Goal: Task Accomplishment & Management: Manage account settings

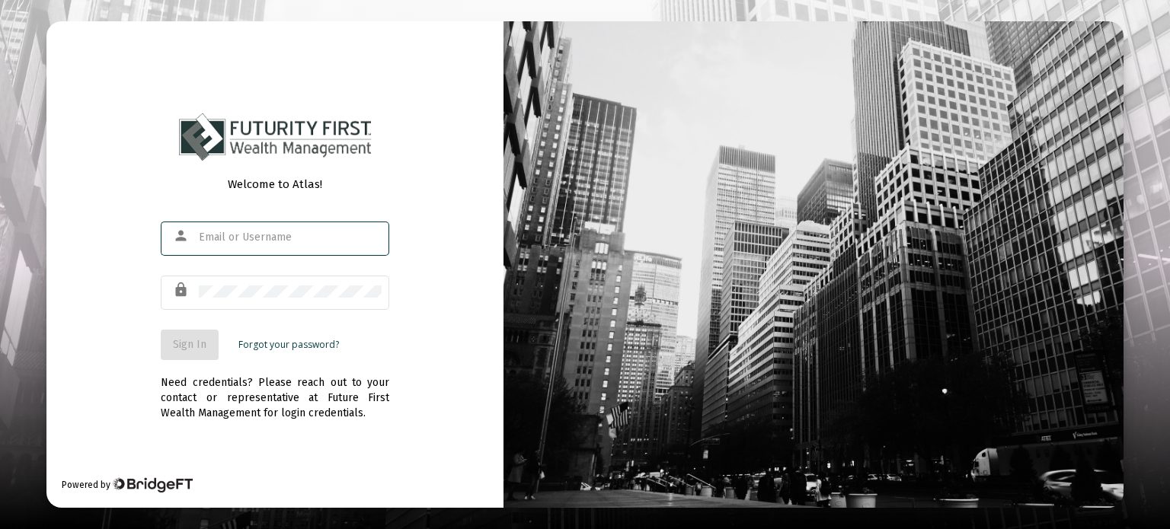
type input "[EMAIL_ADDRESS][DOMAIN_NAME]"
click at [193, 344] on span "Sign In" at bounding box center [190, 344] width 34 height 13
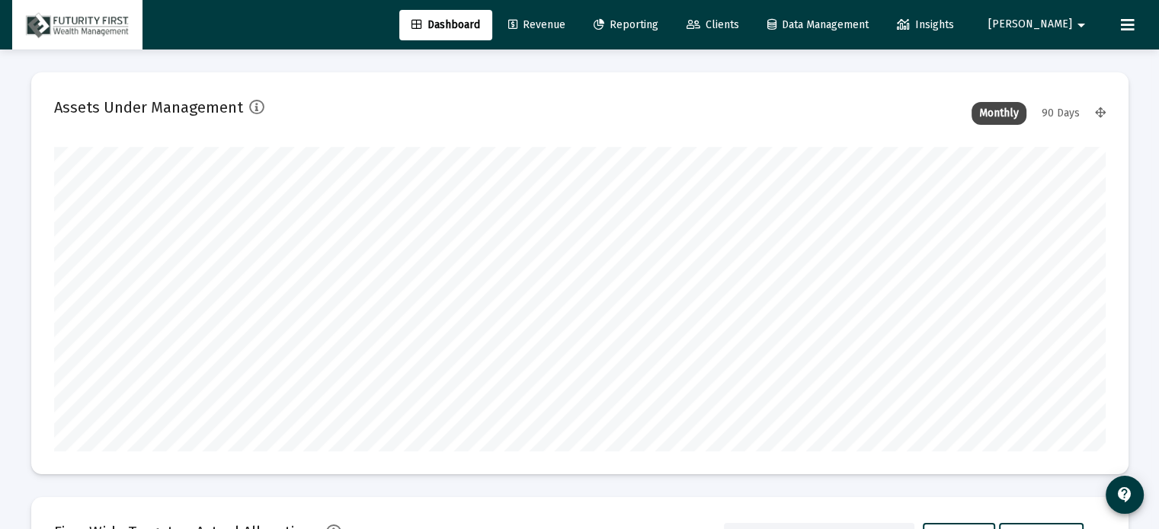
scroll to position [305, 566]
type input "[DATE]"
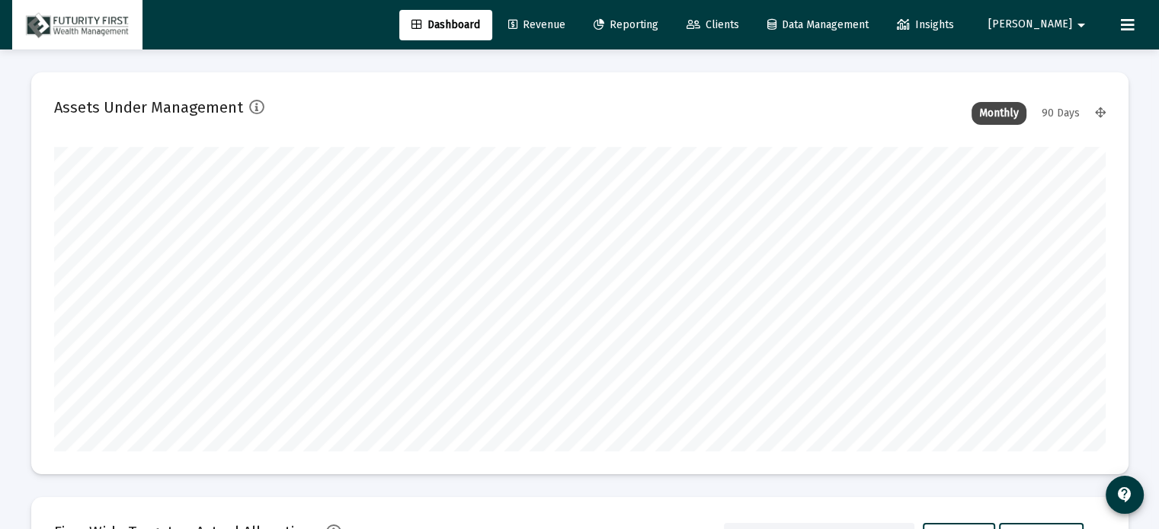
click at [739, 26] on span "Clients" at bounding box center [712, 24] width 53 height 13
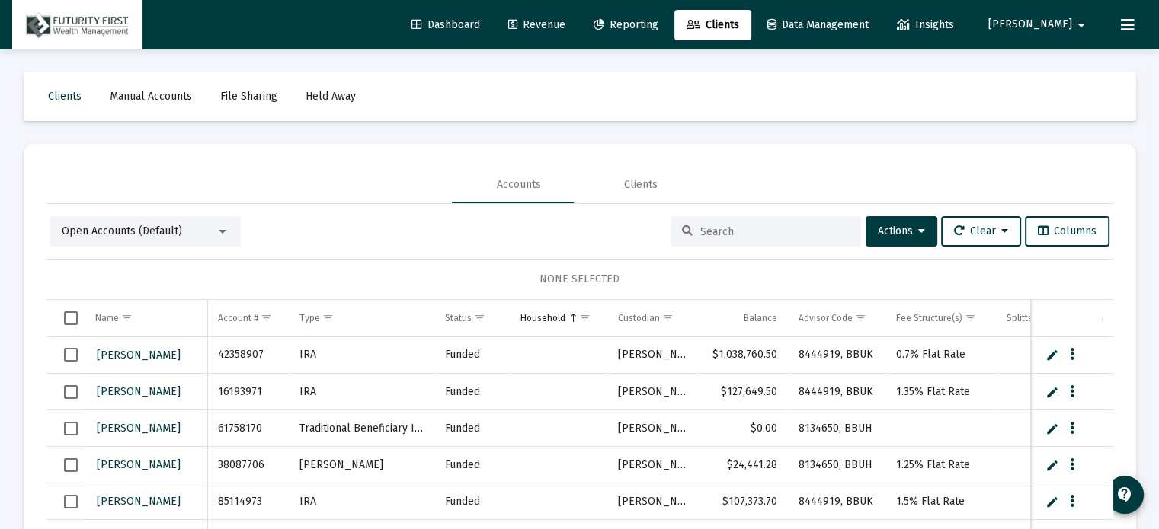
click at [729, 228] on input at bounding box center [774, 231] width 149 height 13
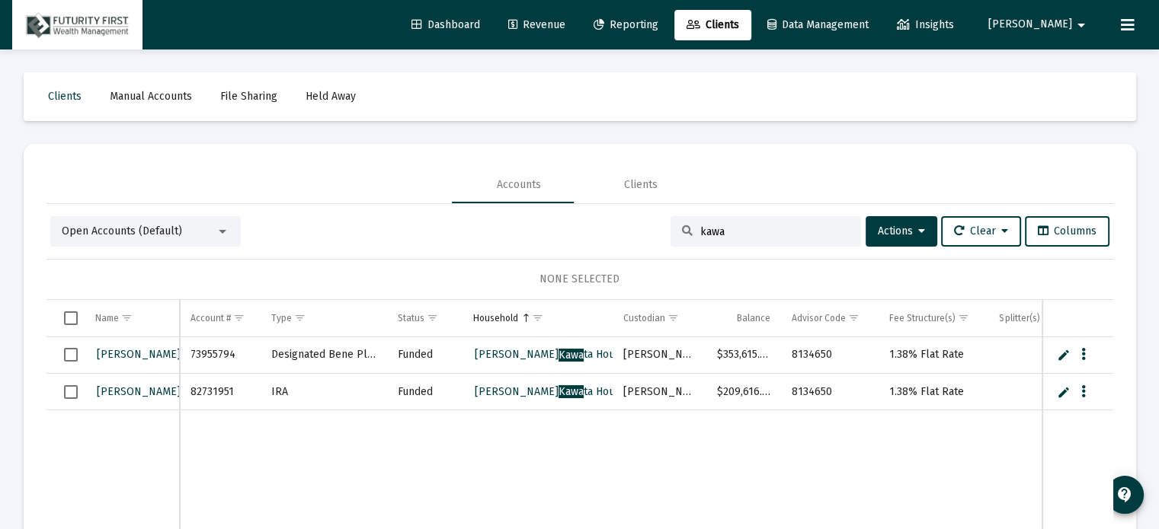
scroll to position [3, 0]
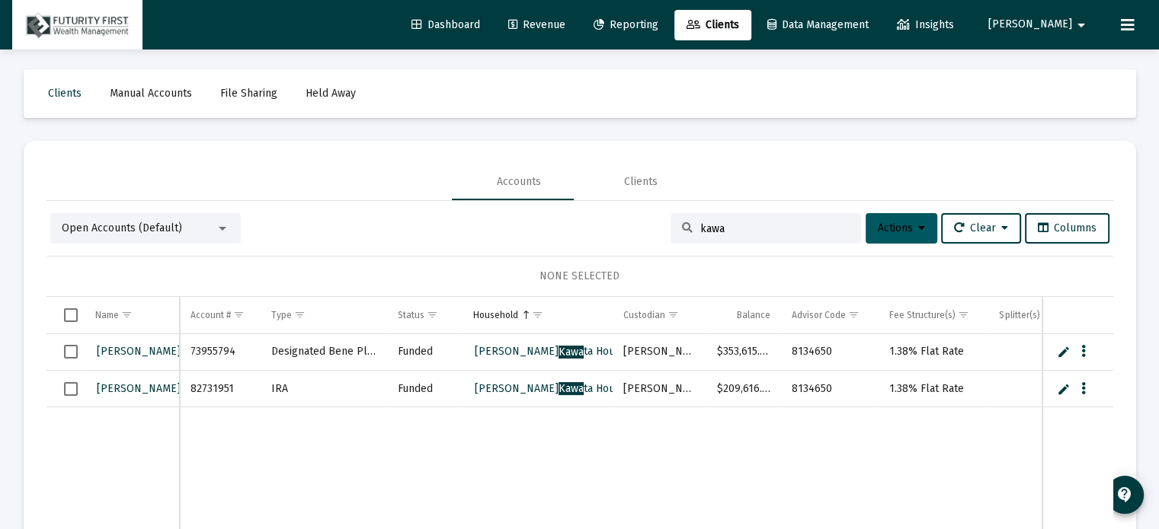
click at [896, 222] on span "Actions" at bounding box center [901, 228] width 47 height 13
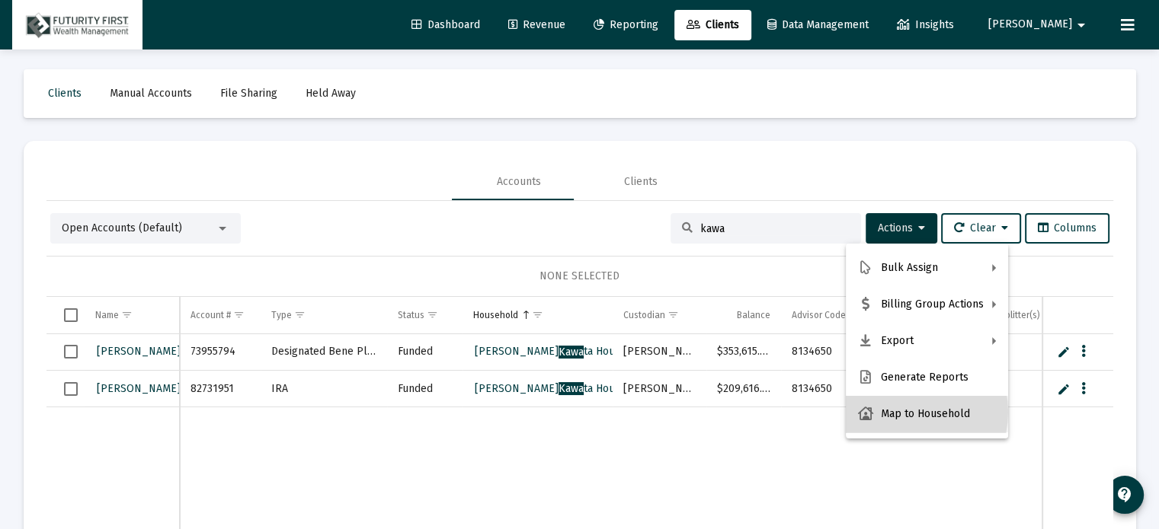
click at [902, 412] on button "Map to Household" at bounding box center [927, 414] width 162 height 37
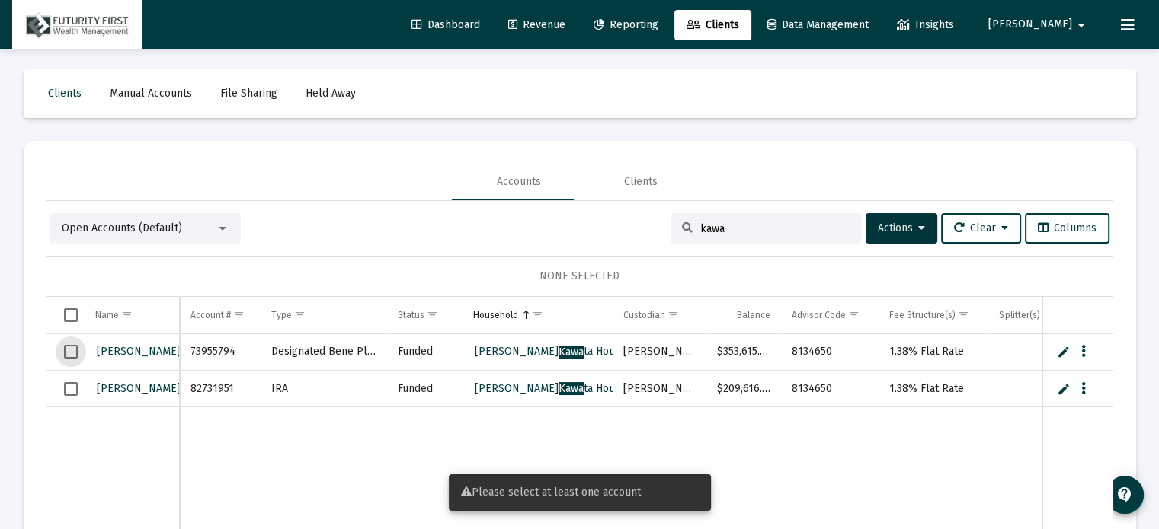
click at [71, 352] on span "Select row" at bounding box center [71, 352] width 14 height 14
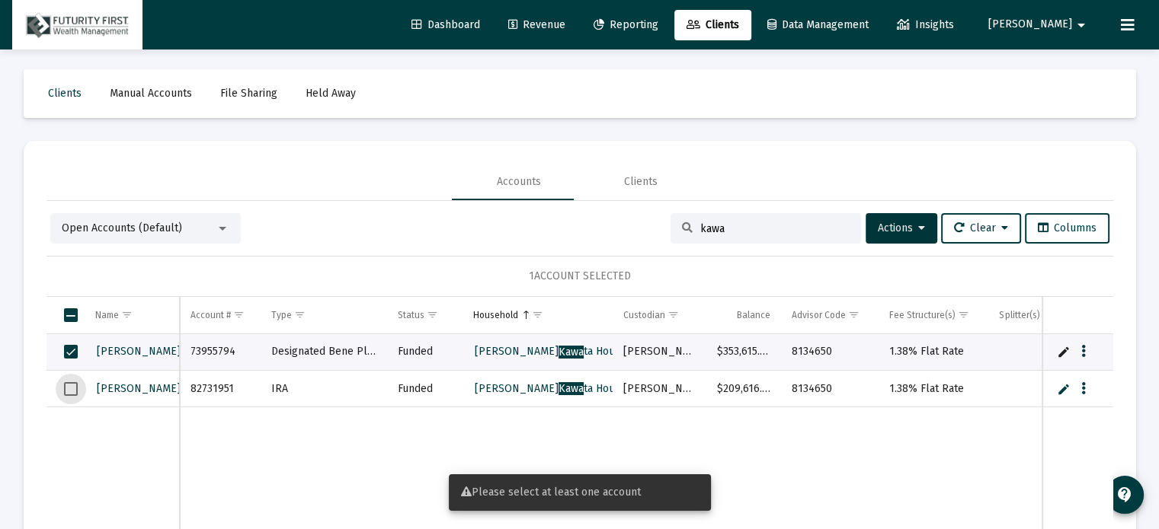
click at [70, 386] on span "Select row" at bounding box center [71, 389] width 14 height 14
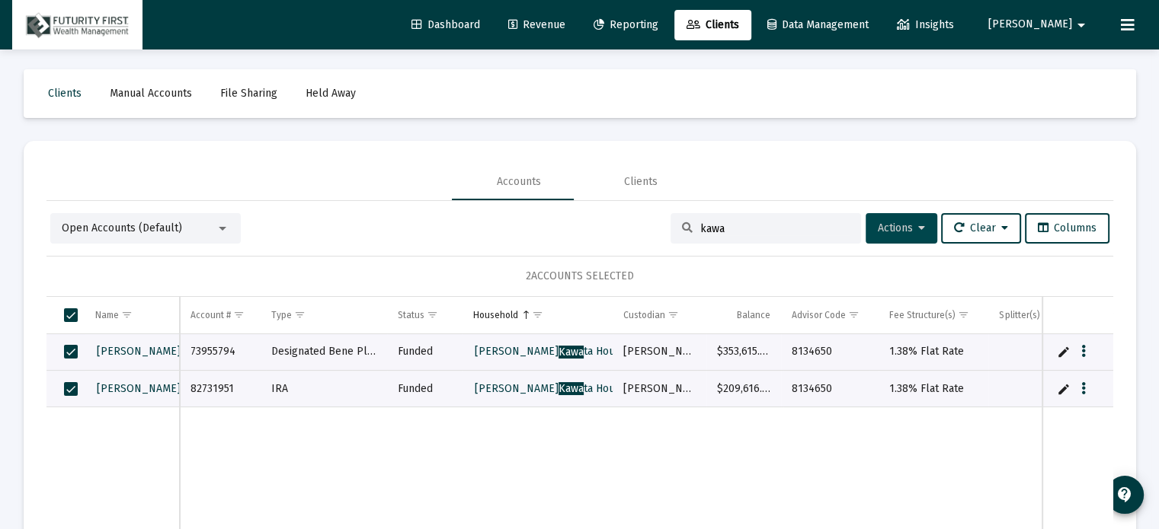
click at [918, 229] on icon at bounding box center [921, 228] width 7 height 11
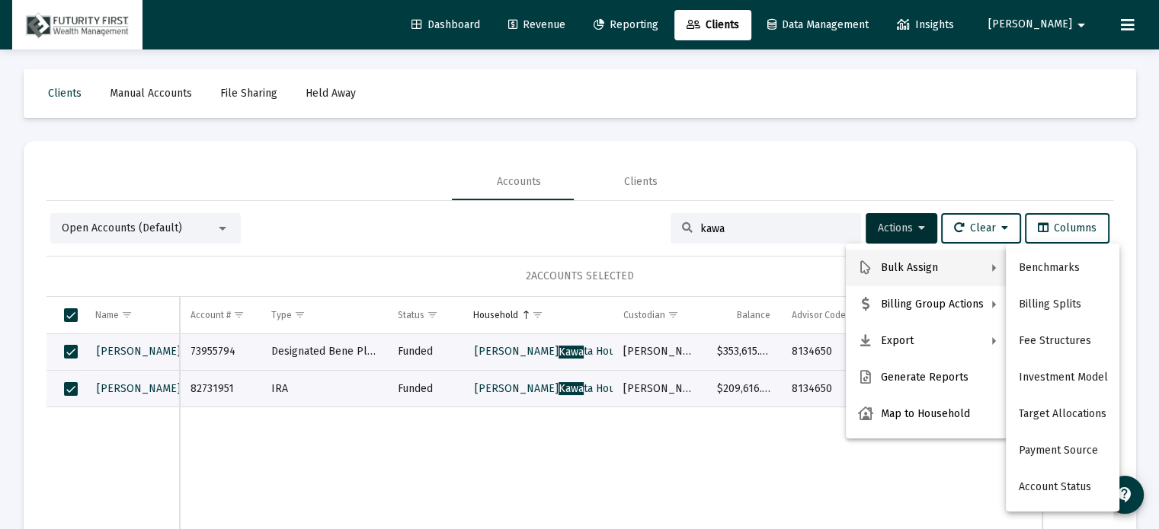
click at [369, 162] on div at bounding box center [579, 264] width 1159 height 529
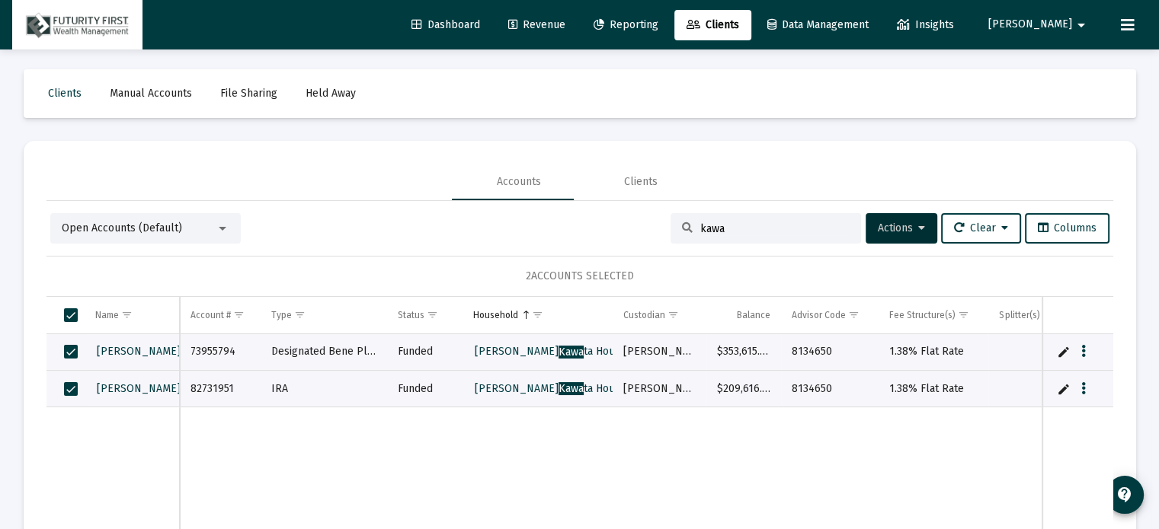
click at [752, 228] on input "kawa" at bounding box center [774, 228] width 149 height 13
type input "k"
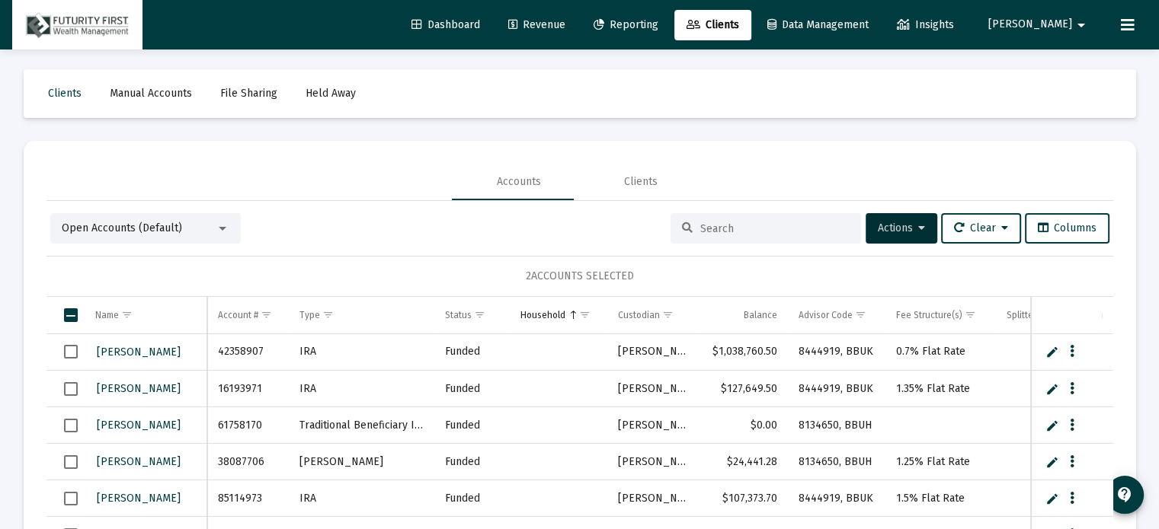
click at [122, 228] on span "Open Accounts (Default)" at bounding box center [122, 228] width 120 height 13
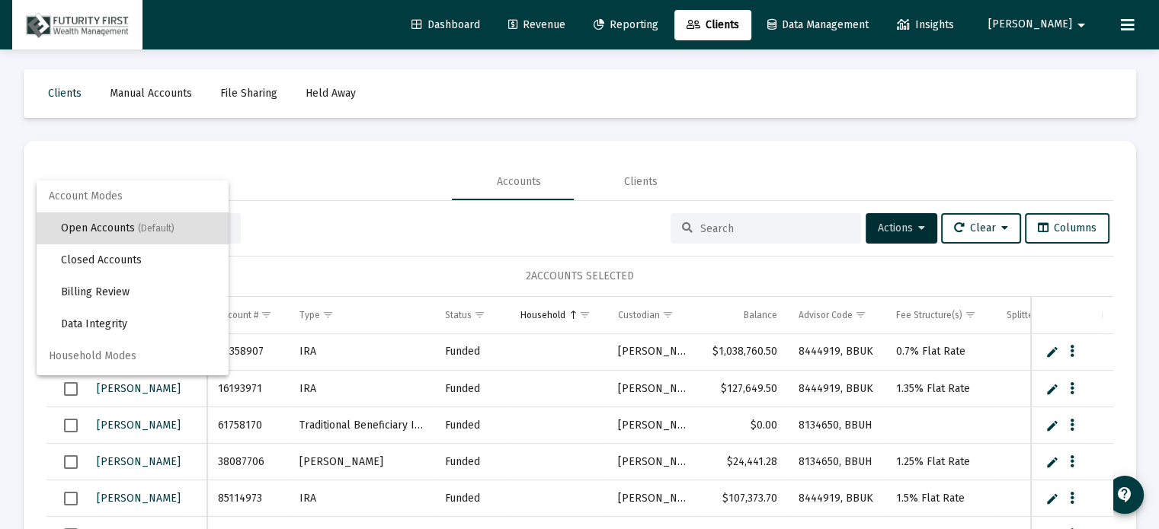
scroll to position [28, 0]
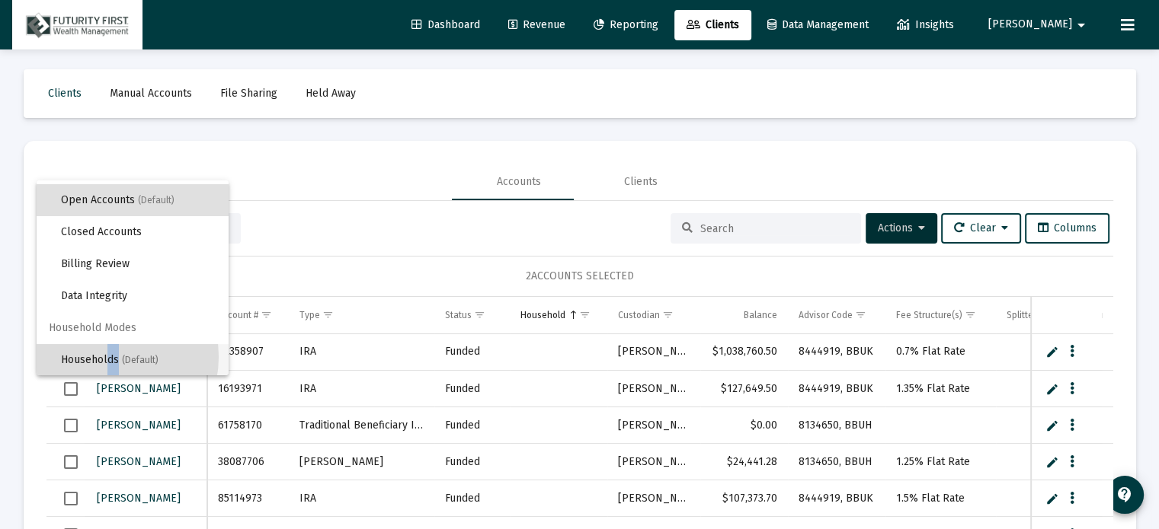
click at [110, 357] on span "Households (Default)" at bounding box center [138, 360] width 155 height 32
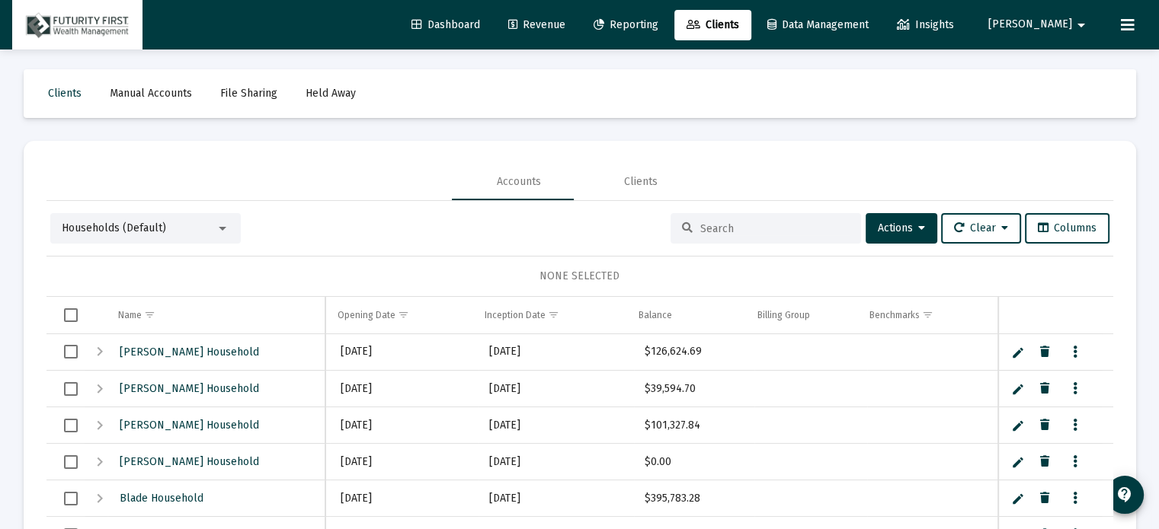
click at [728, 226] on input at bounding box center [774, 228] width 149 height 13
click at [894, 224] on span "Actions" at bounding box center [901, 228] width 47 height 13
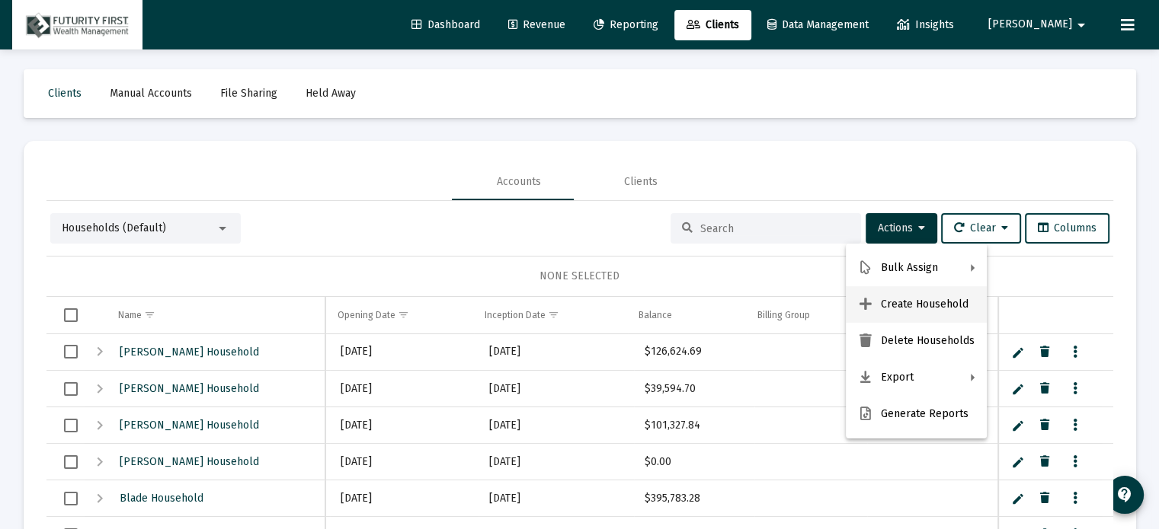
click at [920, 301] on button "Create Household" at bounding box center [916, 304] width 141 height 37
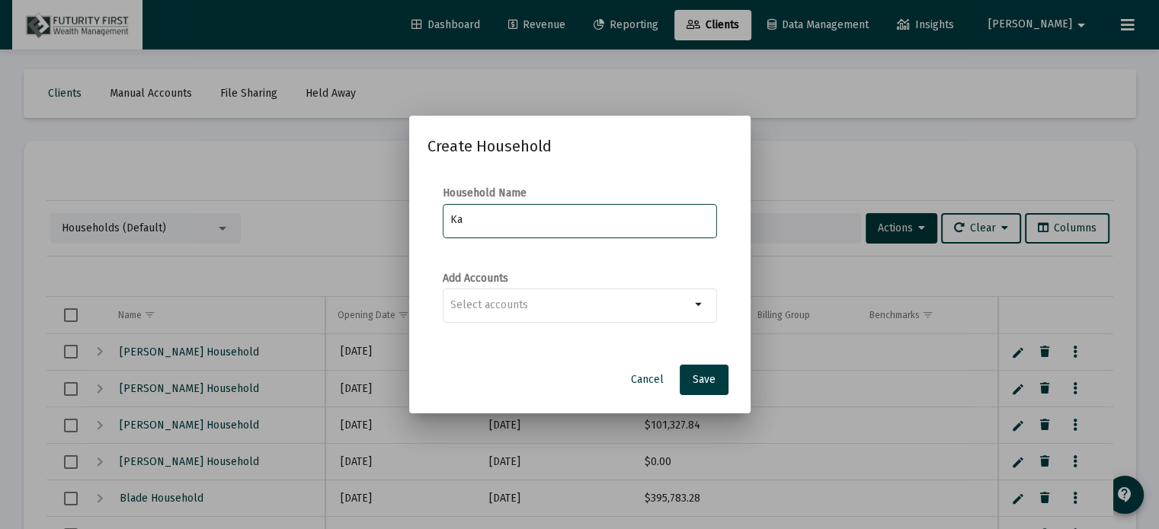
type input "K"
type input "[PERSON_NAME] Household"
click at [697, 305] on mat-icon "arrow_drop_down" at bounding box center [699, 305] width 18 height 18
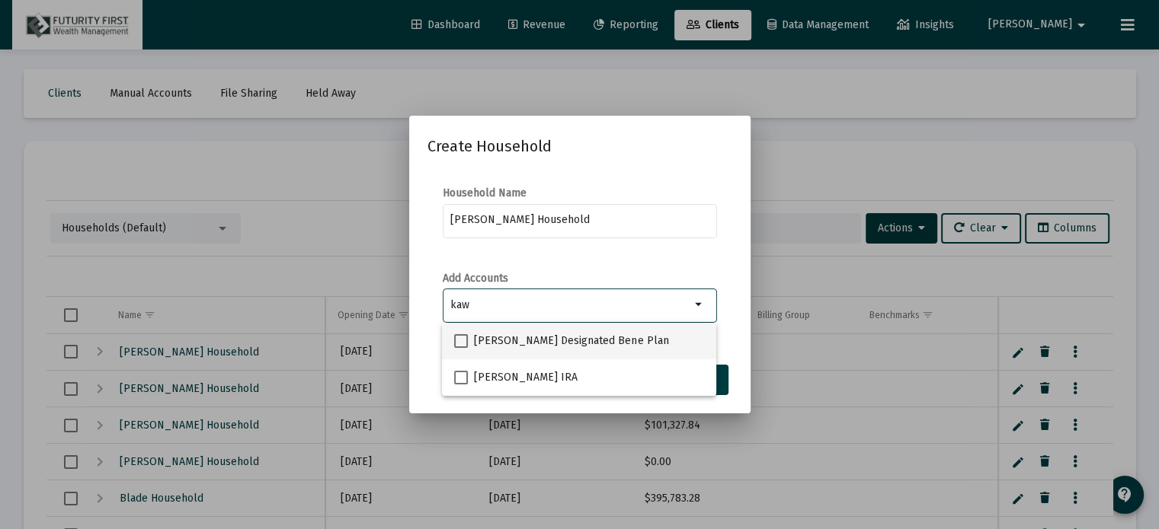
type input "kaw"
click at [455, 339] on span at bounding box center [461, 341] width 14 height 14
click at [460, 348] on input "[PERSON_NAME] Designated Bene Plan" at bounding box center [460, 348] width 1 height 1
checkbox input "true"
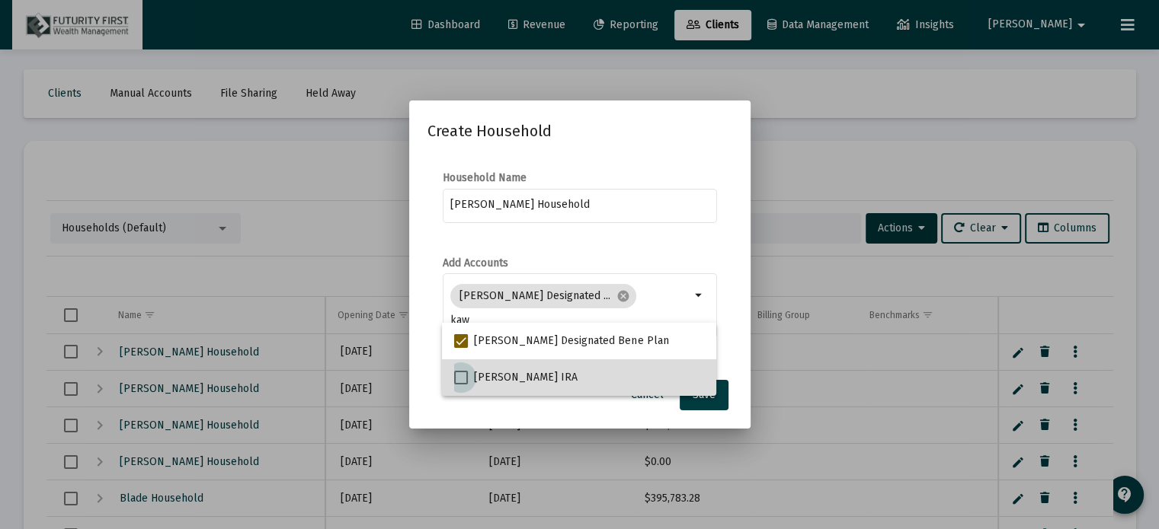
click at [459, 372] on span at bounding box center [461, 378] width 14 height 14
click at [460, 385] on input "[PERSON_NAME] IRA" at bounding box center [460, 385] width 1 height 1
checkbox input "true"
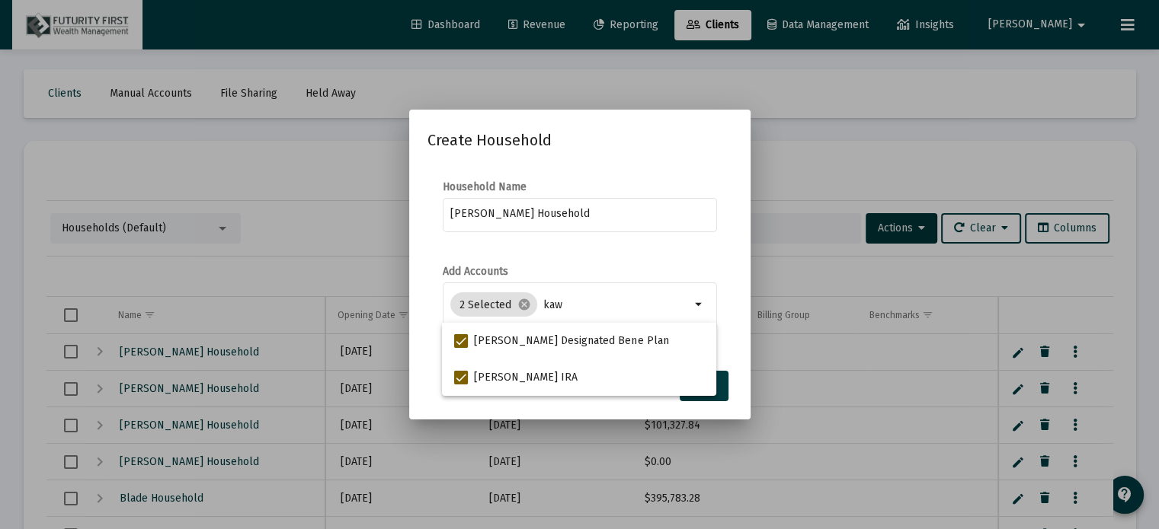
click at [718, 248] on form "Household Name [PERSON_NAME] Household" at bounding box center [579, 214] width 305 height 69
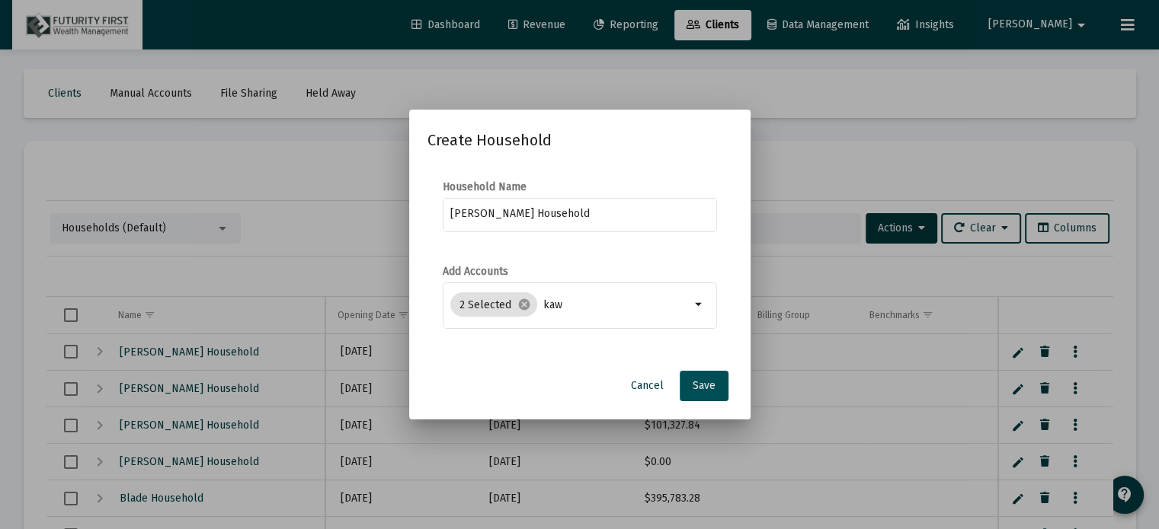
click at [706, 383] on span "Save" at bounding box center [703, 385] width 23 height 13
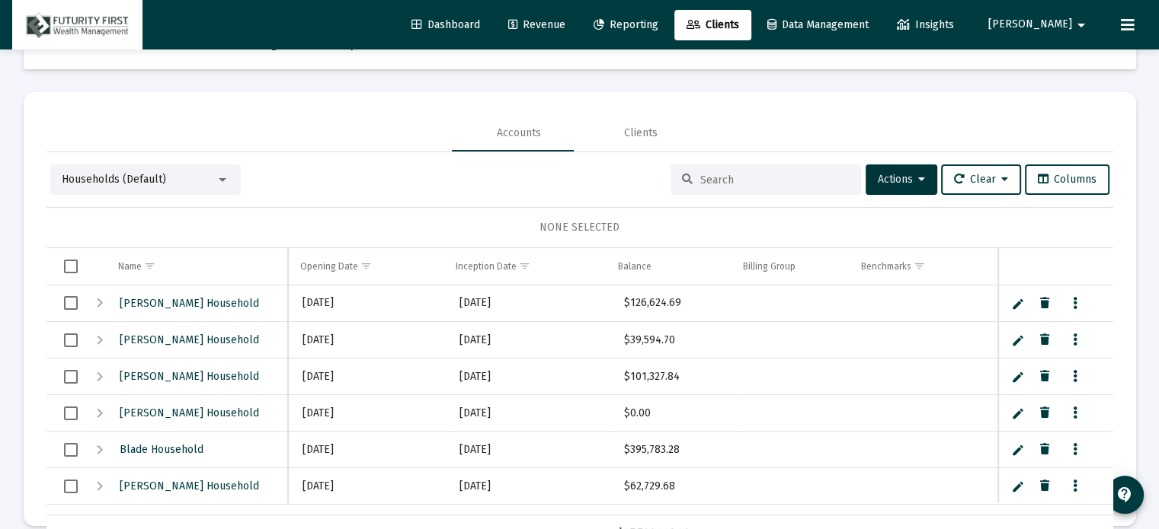
scroll to position [72, 0]
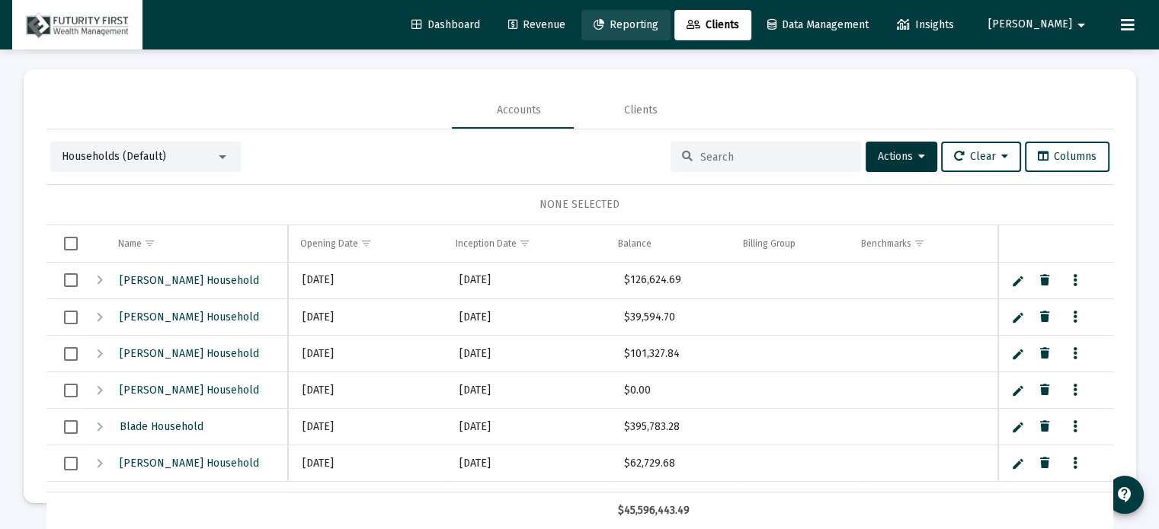
click at [658, 21] on span "Reporting" at bounding box center [625, 24] width 65 height 13
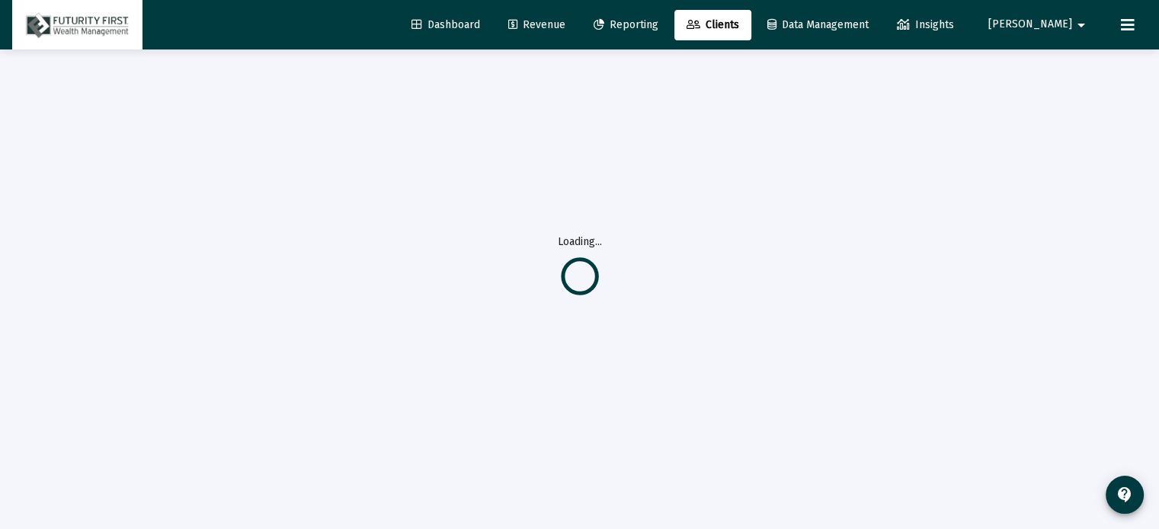
scroll to position [0, 0]
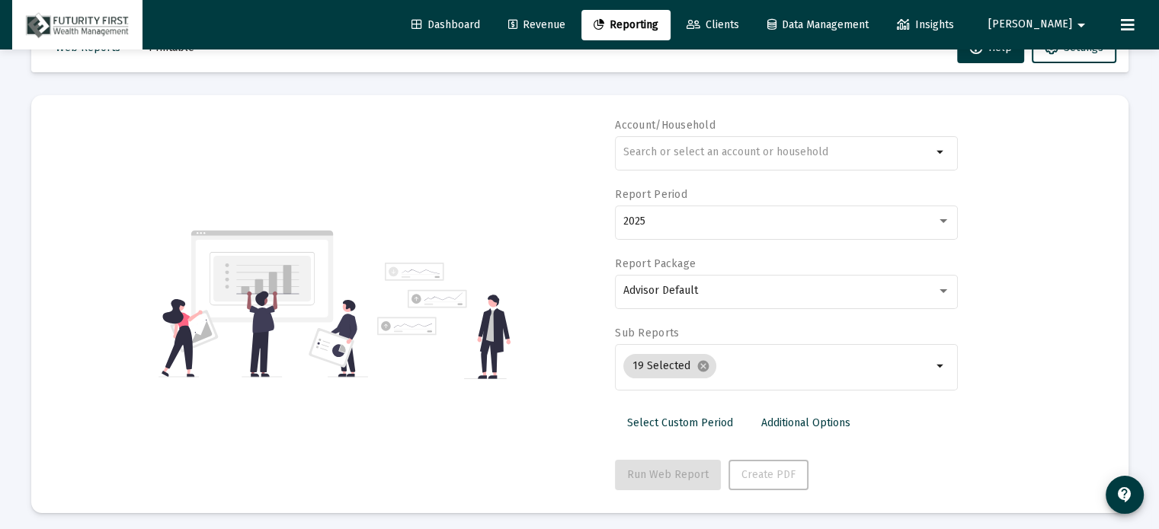
scroll to position [54, 0]
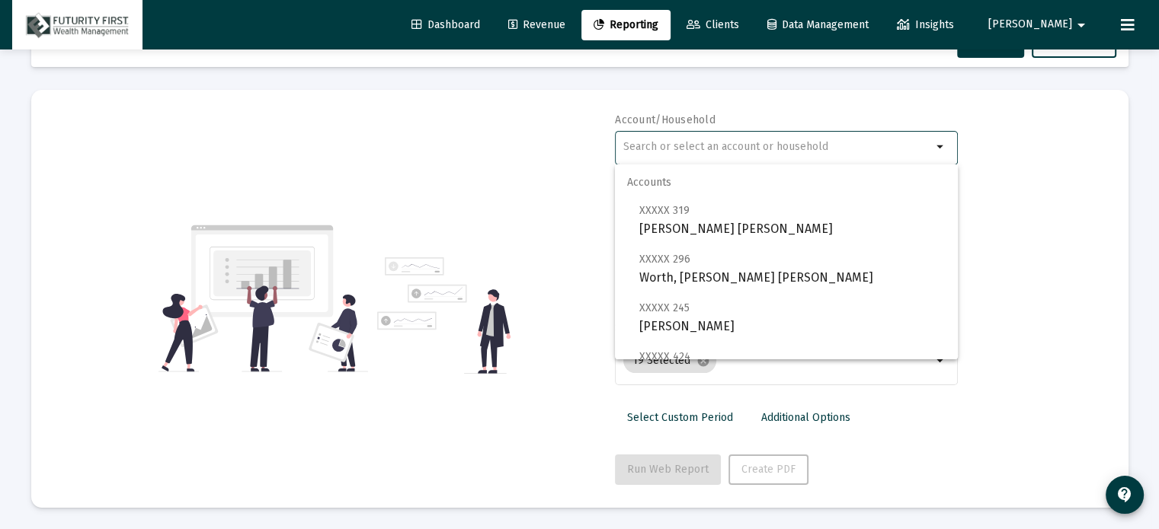
click at [774, 142] on input "text" at bounding box center [777, 147] width 309 height 12
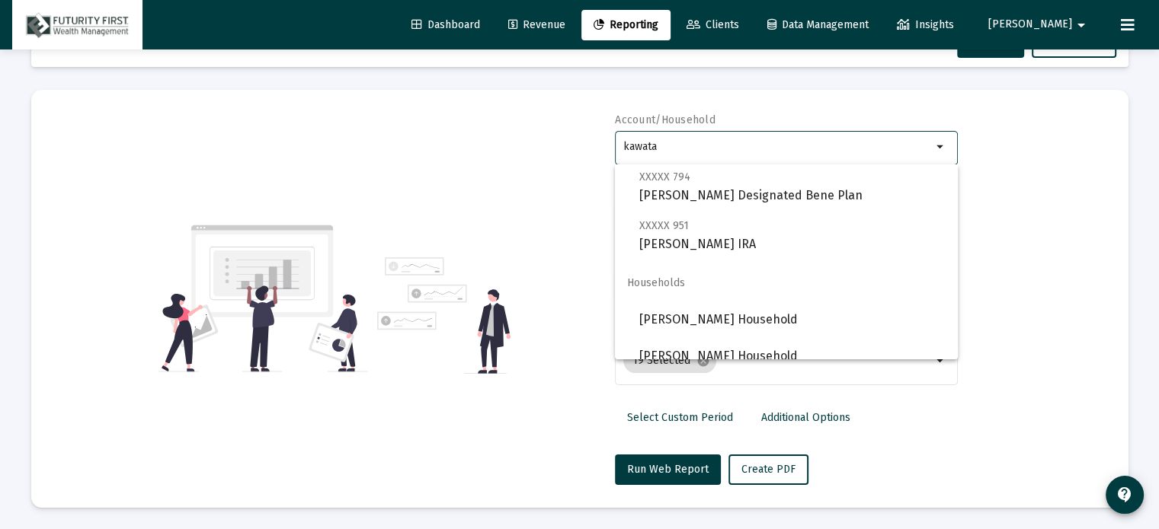
scroll to position [49, 0]
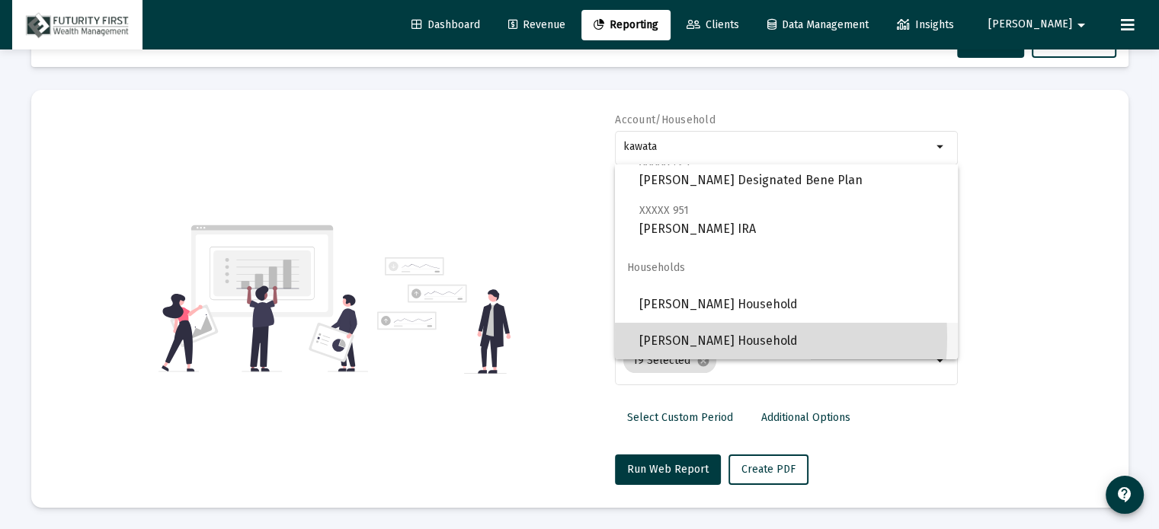
click at [685, 337] on span "[PERSON_NAME] Household" at bounding box center [792, 341] width 306 height 37
type input "[PERSON_NAME] Household"
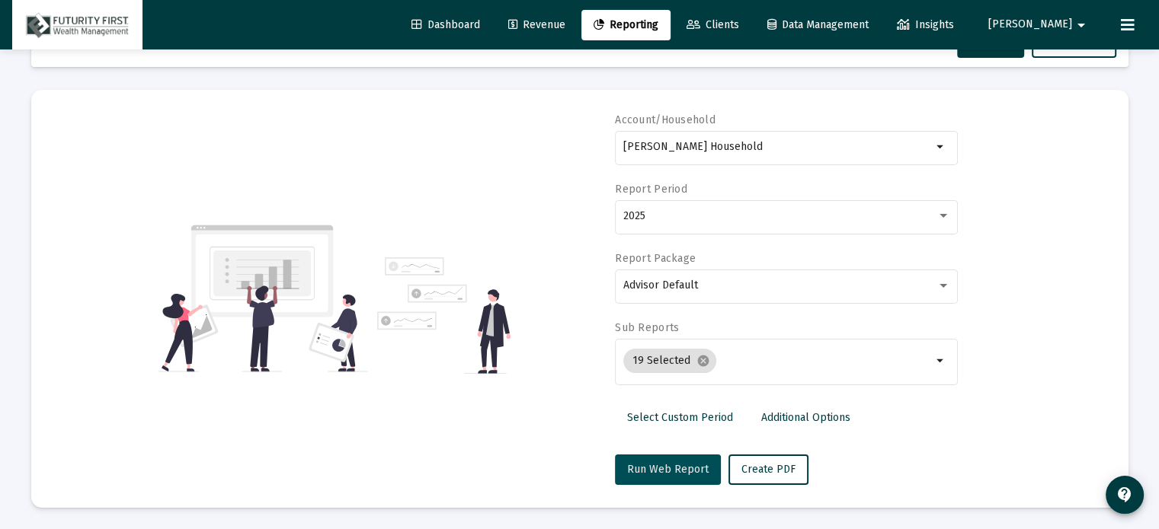
click at [683, 463] on span "Run Web Report" at bounding box center [668, 469] width 82 height 13
select select "View all"
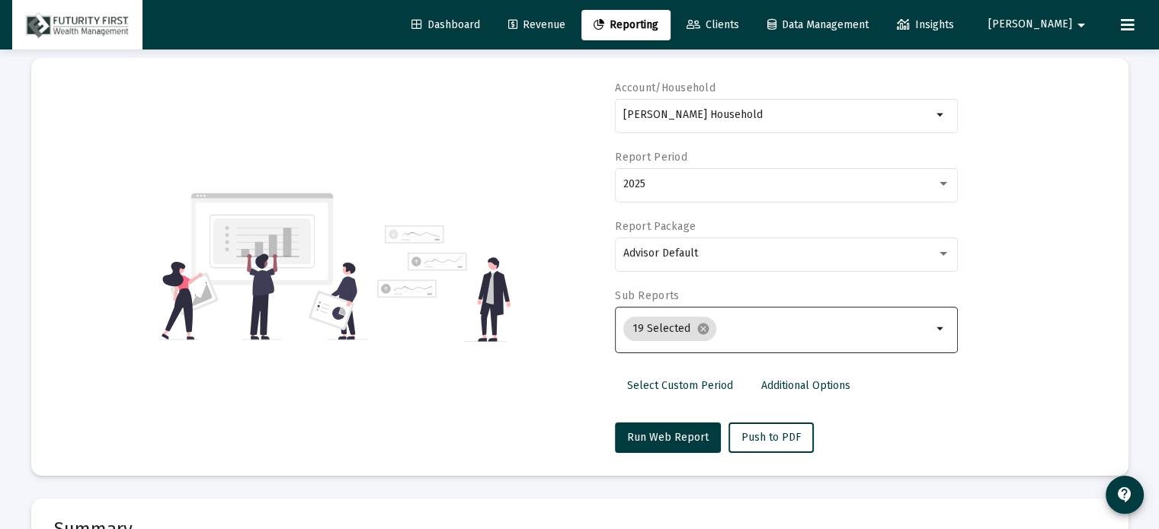
scroll to position [54, 0]
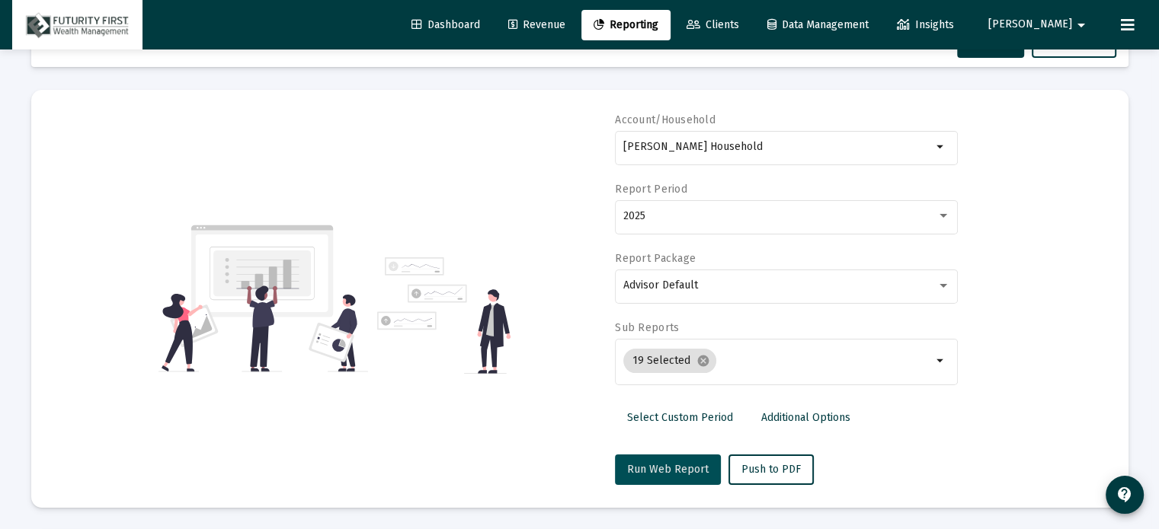
click at [673, 463] on span "Run Web Report" at bounding box center [668, 469] width 82 height 13
select select "View all"
click at [768, 470] on span "Push to PDF" at bounding box center [770, 469] width 59 height 13
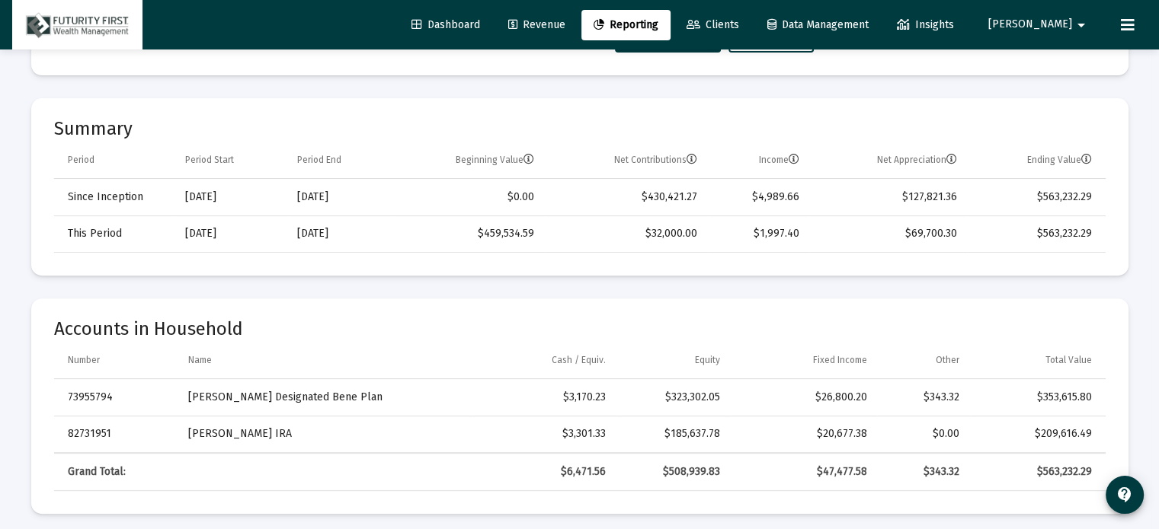
scroll to position [511, 0]
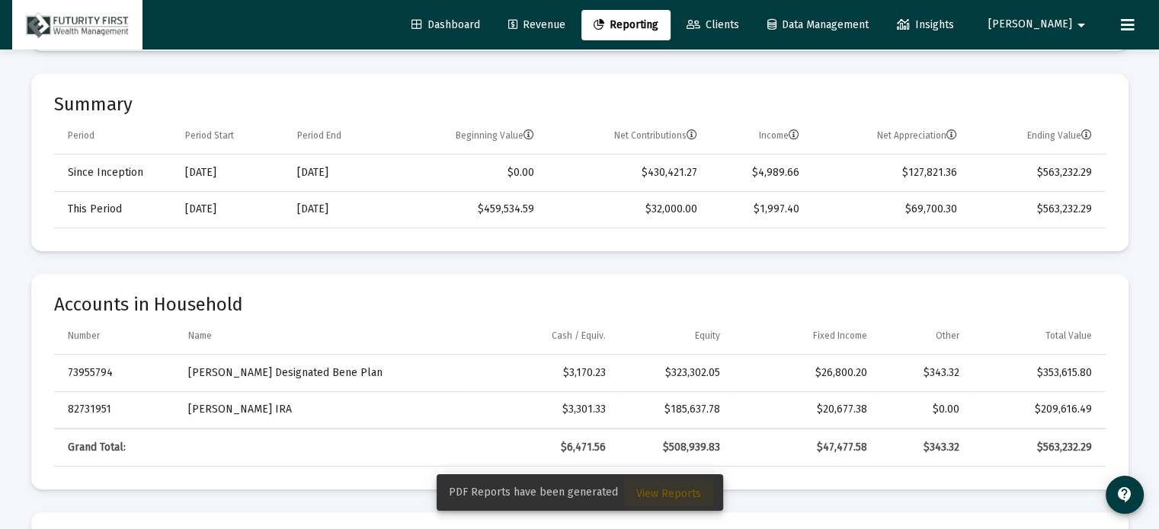
click at [667, 490] on span "View Reports" at bounding box center [668, 494] width 65 height 13
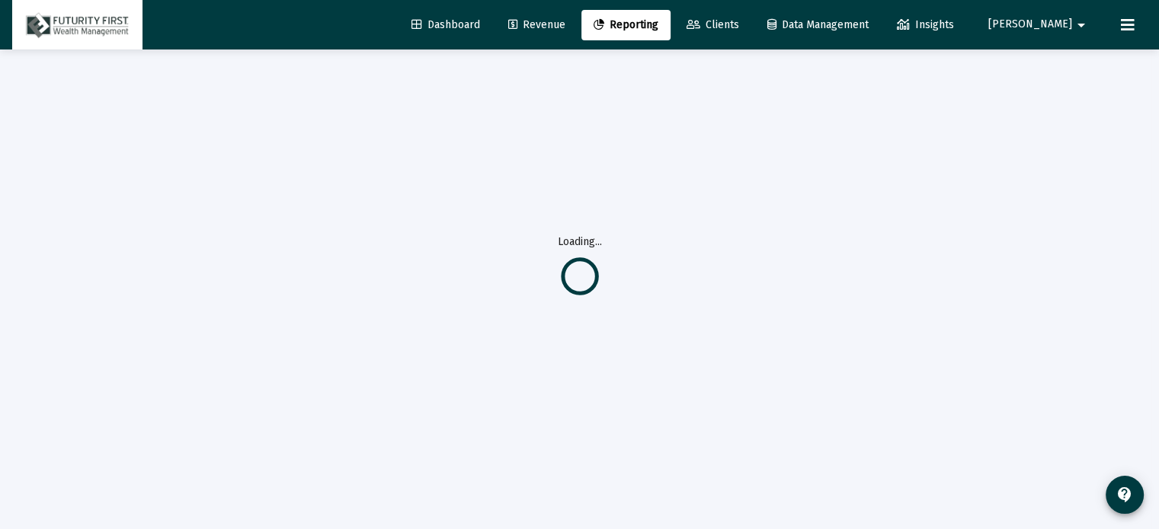
scroll to position [49, 0]
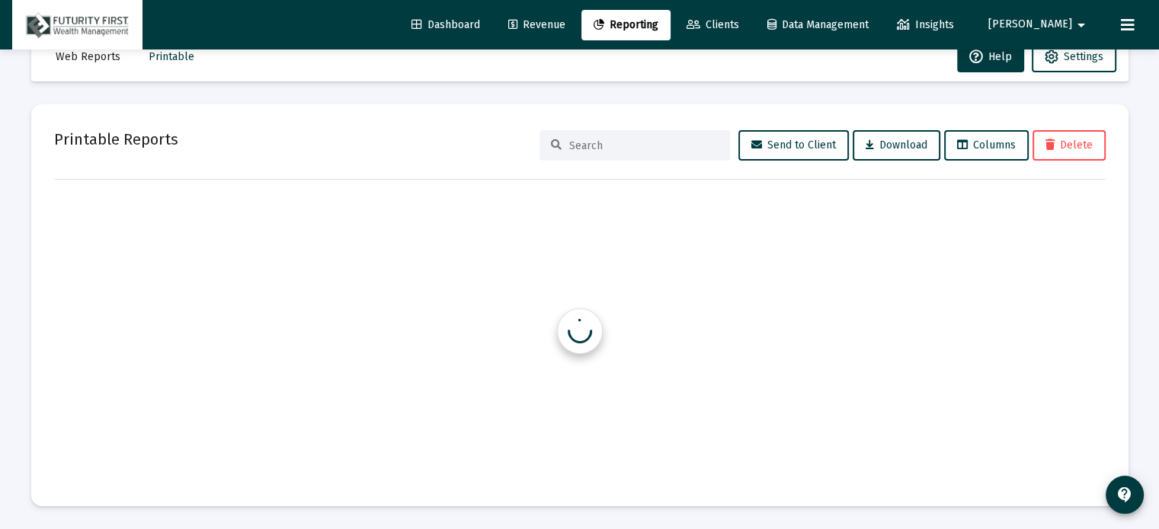
scroll to position [40, 0]
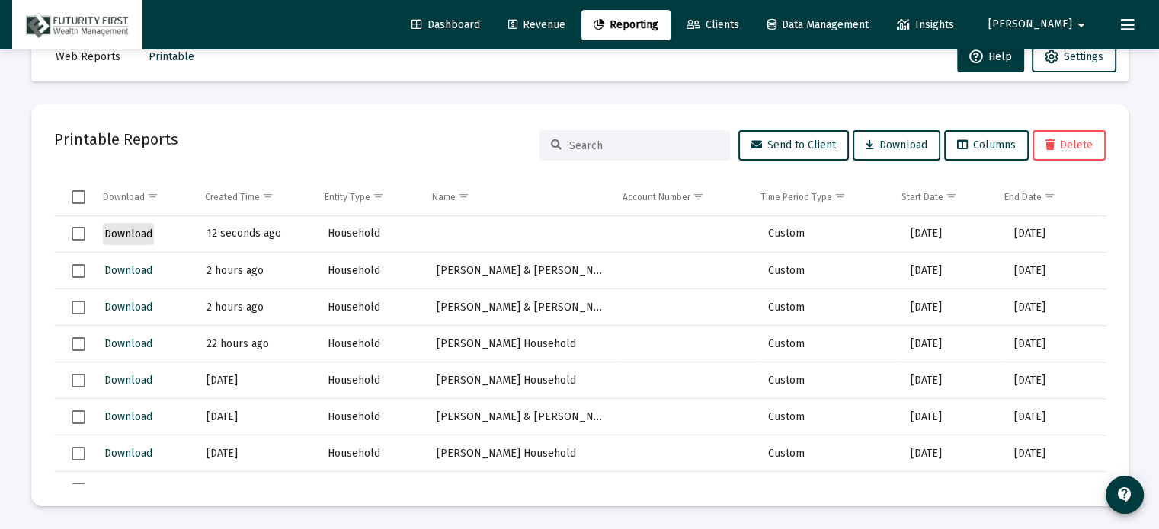
click at [117, 230] on span "Download" at bounding box center [128, 234] width 48 height 13
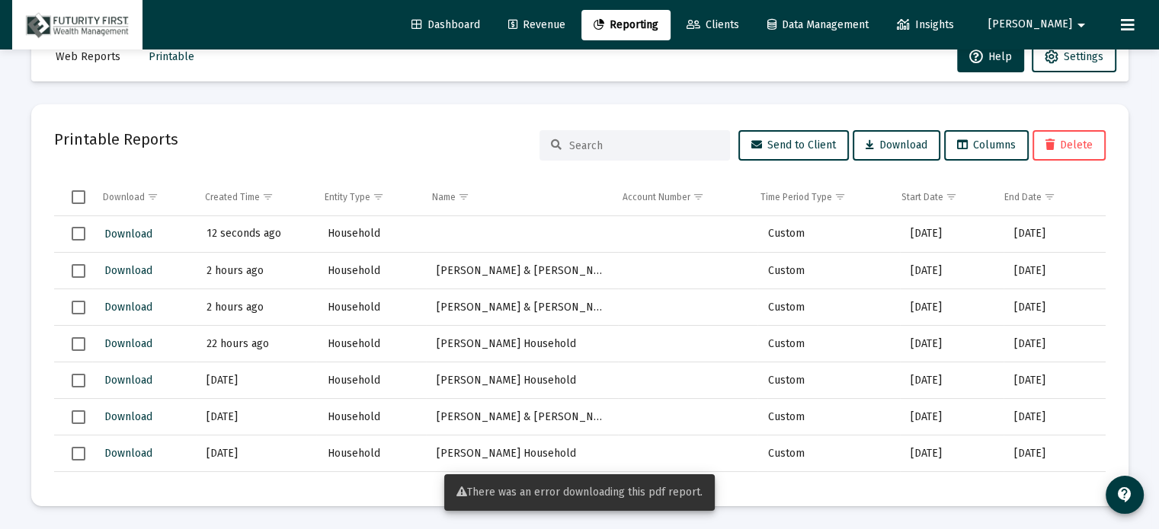
click at [674, 114] on mat-card "Printable Reports Send to Client Download Columns Delete Download Created Time …" at bounding box center [579, 305] width 1097 height 402
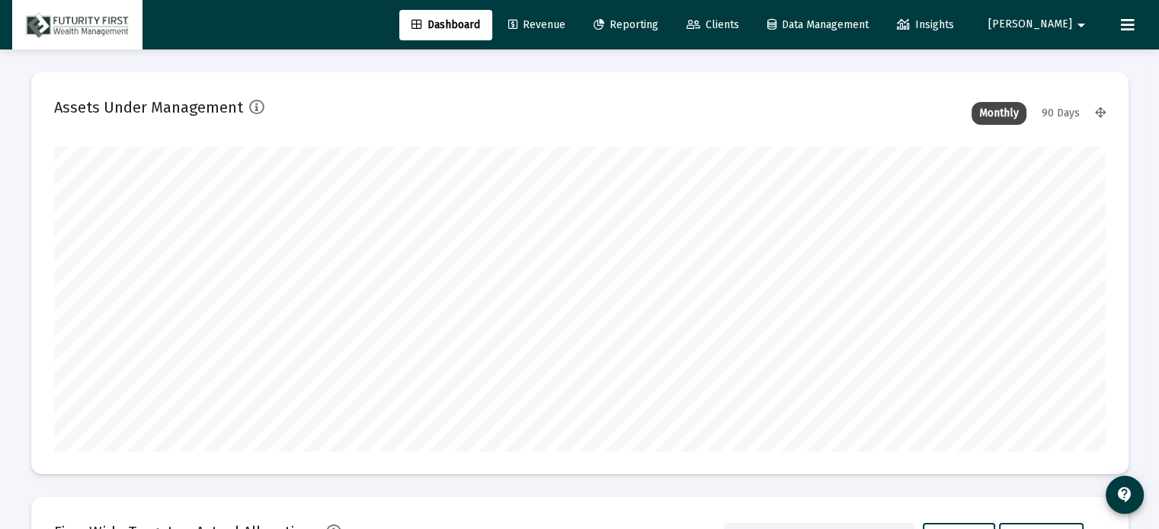
type input "[DATE]"
click at [658, 21] on span "Reporting" at bounding box center [625, 24] width 65 height 13
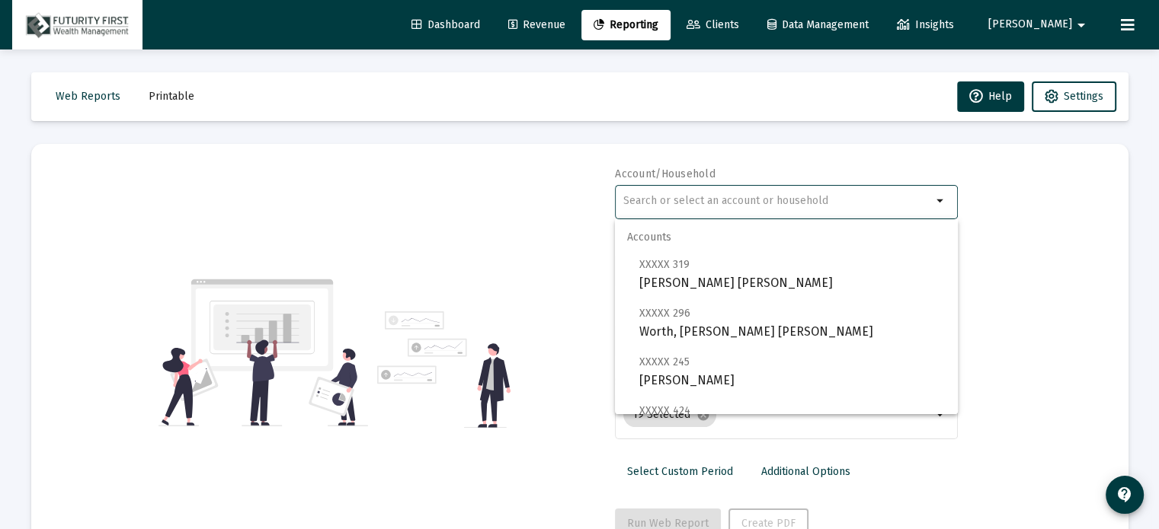
click at [759, 199] on input "text" at bounding box center [777, 201] width 309 height 12
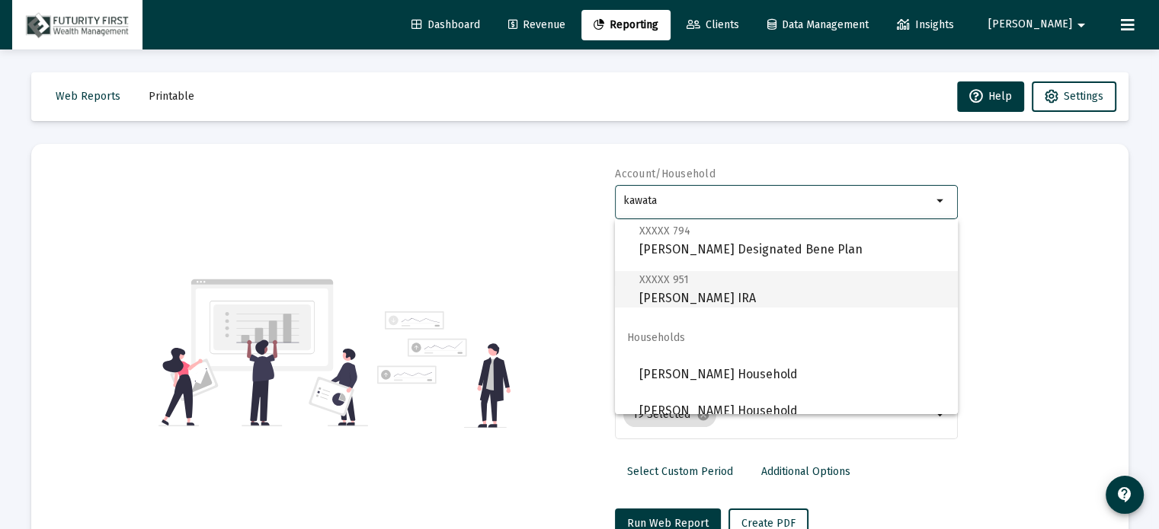
scroll to position [49, 0]
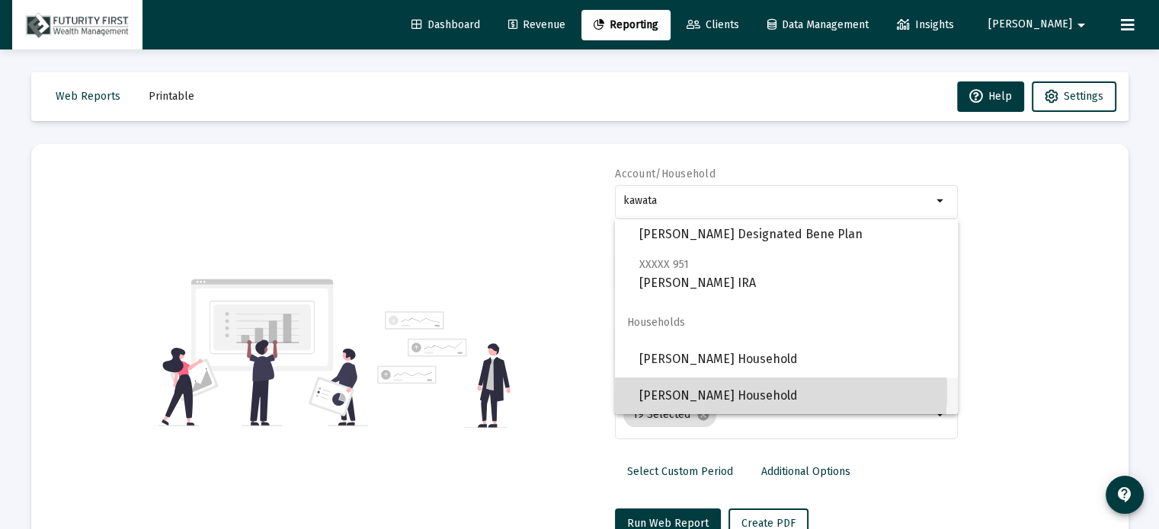
click at [724, 392] on span "[PERSON_NAME] Household" at bounding box center [792, 396] width 306 height 37
type input "[PERSON_NAME] Household"
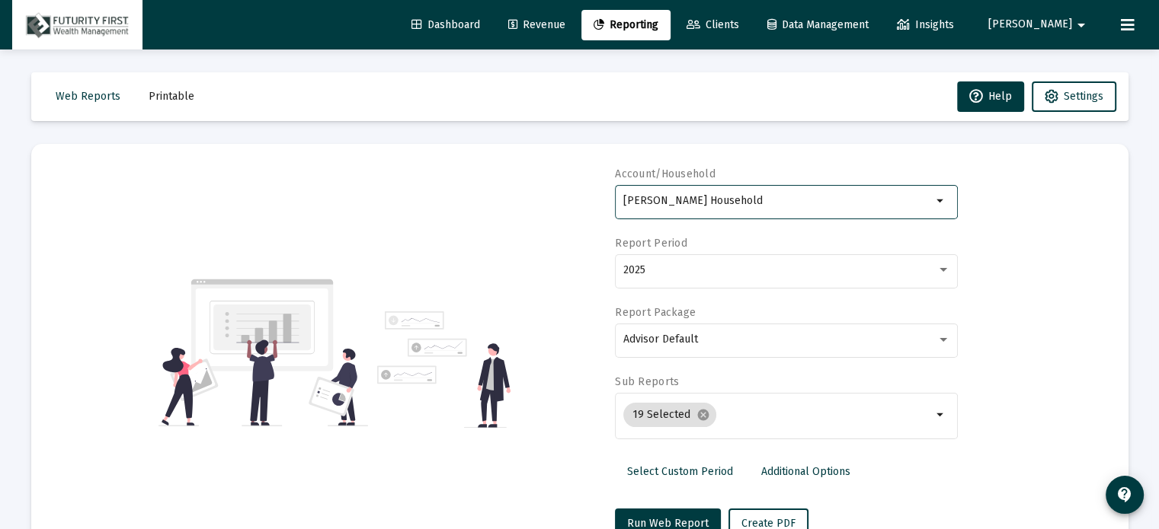
scroll to position [54, 0]
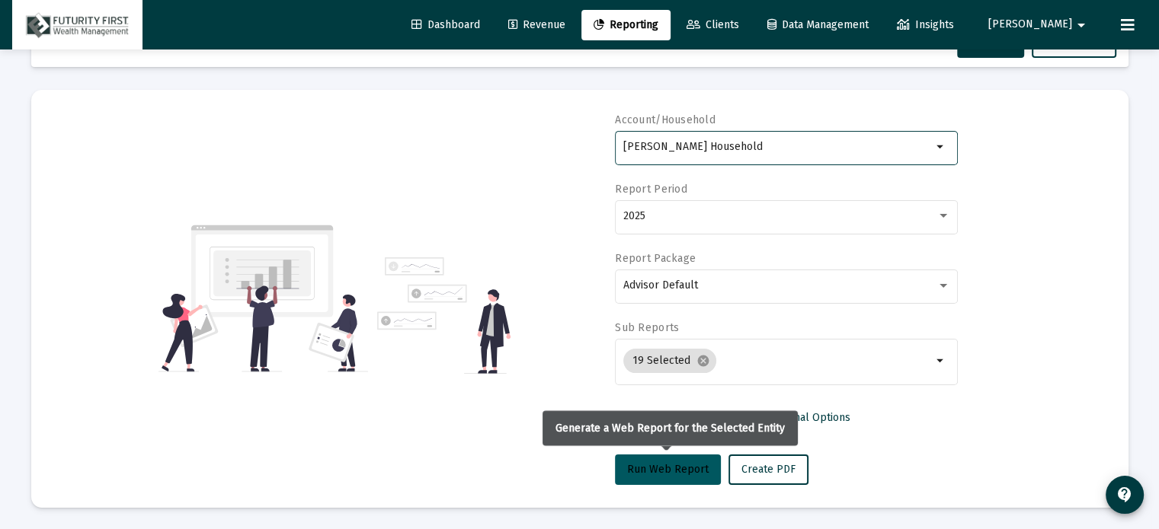
click at [662, 459] on button "Run Web Report" at bounding box center [668, 470] width 106 height 30
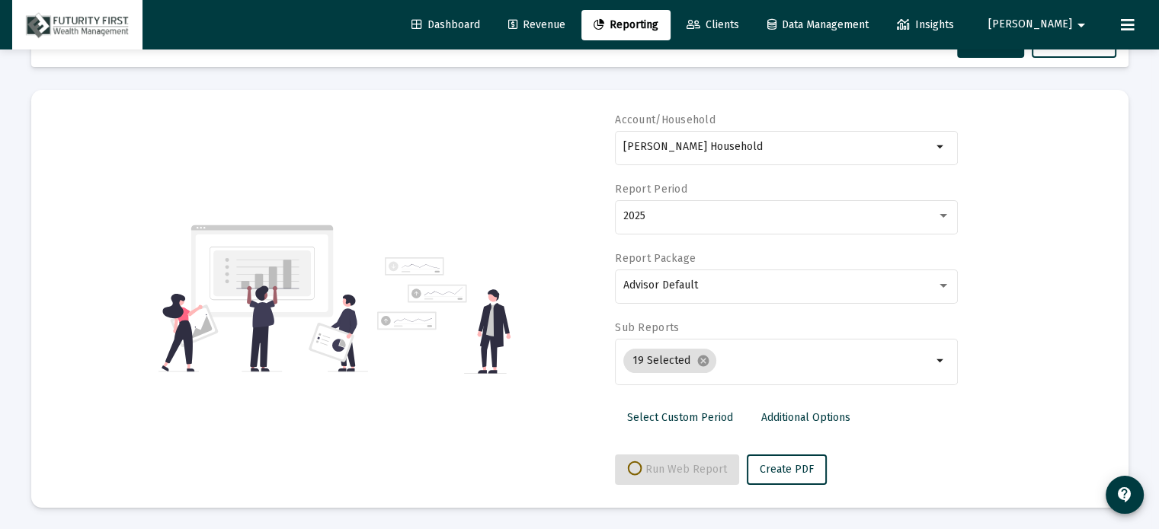
select select "View all"
click at [762, 464] on span "Push to PDF" at bounding box center [770, 469] width 59 height 13
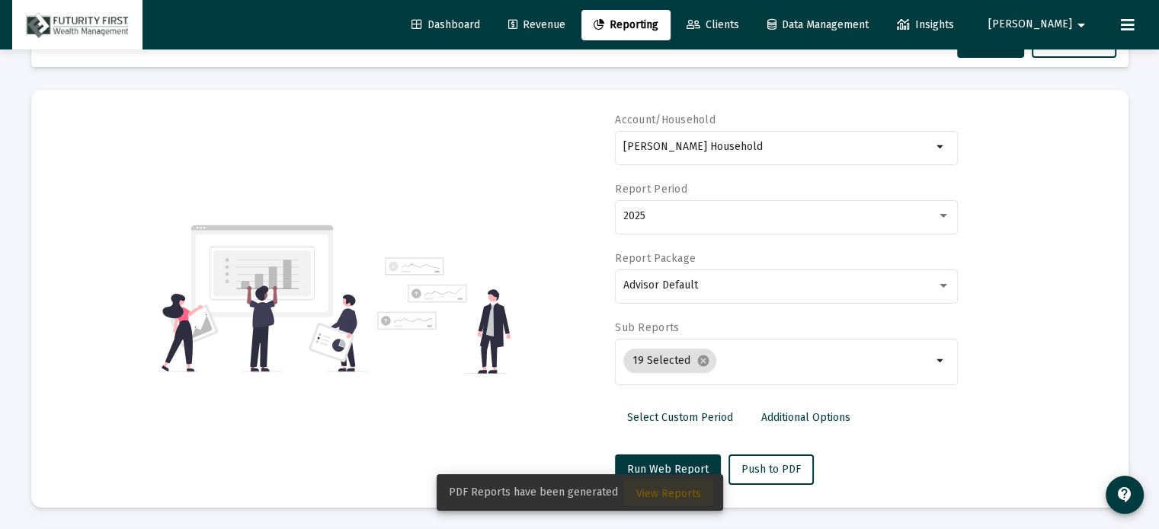
click at [667, 495] on span "View Reports" at bounding box center [668, 494] width 65 height 13
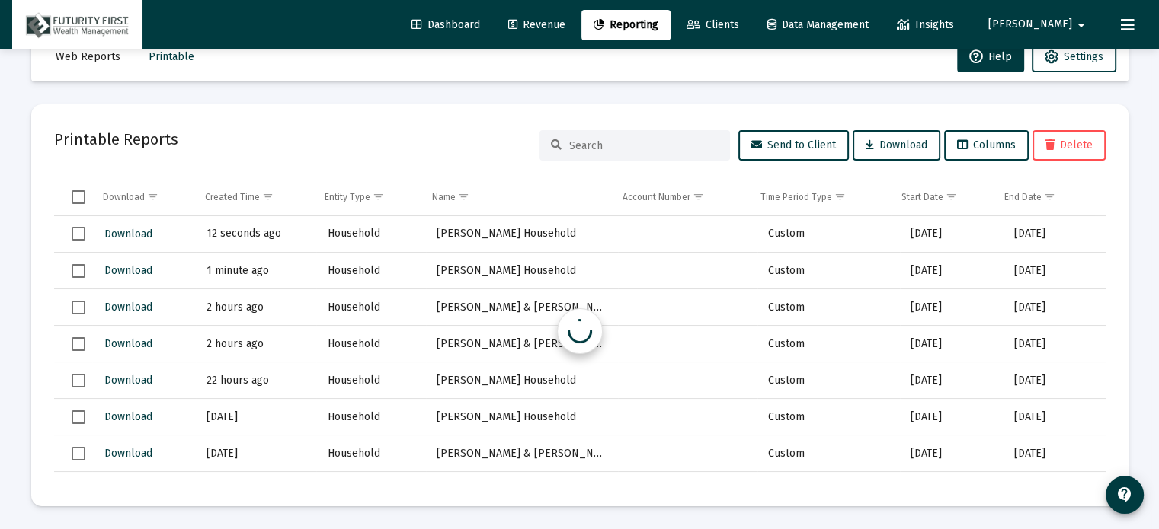
scroll to position [40, 0]
click at [130, 230] on span "Download" at bounding box center [128, 234] width 48 height 13
